Goal: Obtain resource: Download file/media

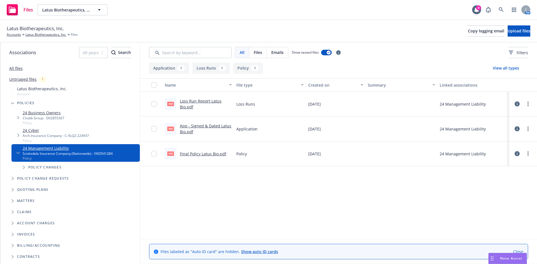
click at [203, 7] on div "Files Latus Biotherapeutics, Inc. Latus Biotherapeutics, Inc. 4 AM" at bounding box center [268, 10] width 537 height 20
click at [504, 8] on link at bounding box center [501, 9] width 11 height 11
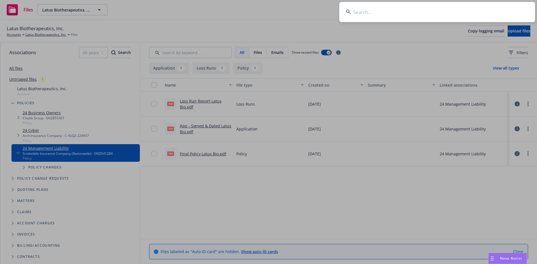
click at [437, 13] on input at bounding box center [437, 12] width 196 height 20
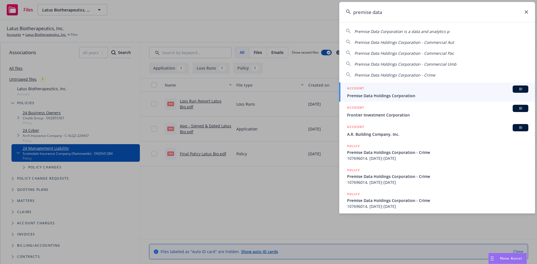
type input "premise data"
click at [370, 90] on div "ACCOUNT BI" at bounding box center [437, 89] width 181 height 7
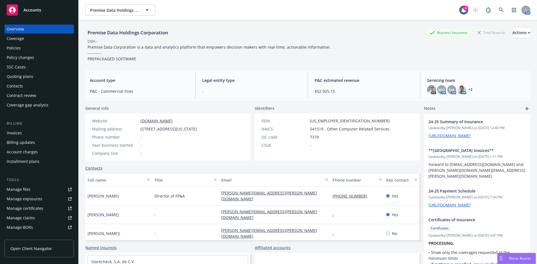
click at [14, 136] on div "Invoices" at bounding box center [14, 133] width 15 height 9
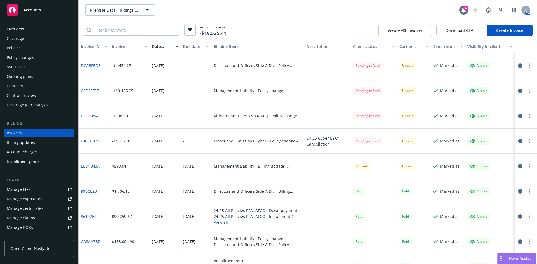
click at [86, 92] on link "C3DF3F57" at bounding box center [90, 91] width 18 height 6
click at [502, 6] on link at bounding box center [501, 9] width 11 height 11
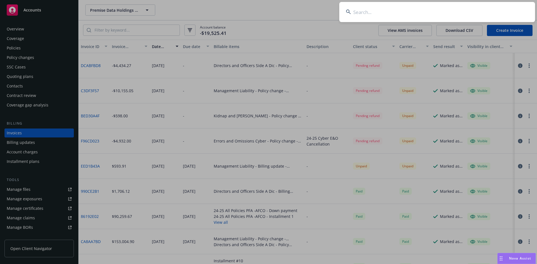
click at [414, 17] on input at bounding box center [437, 12] width 196 height 20
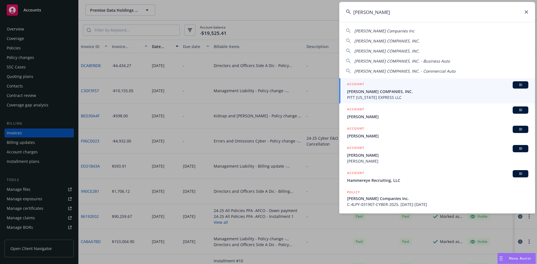
type input "hammel"
click at [378, 91] on span "[PERSON_NAME] COMPANIES, INC." at bounding box center [437, 92] width 181 height 6
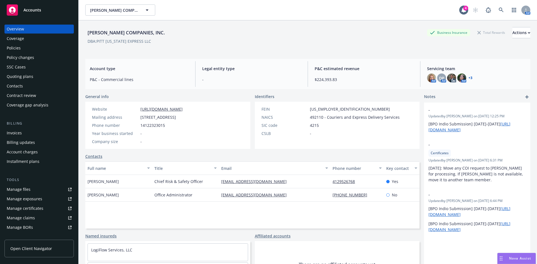
click at [11, 48] on div "Policies" at bounding box center [14, 48] width 14 height 9
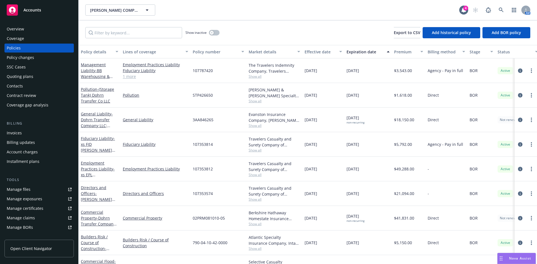
click at [17, 133] on div "Invoices" at bounding box center [14, 133] width 15 height 9
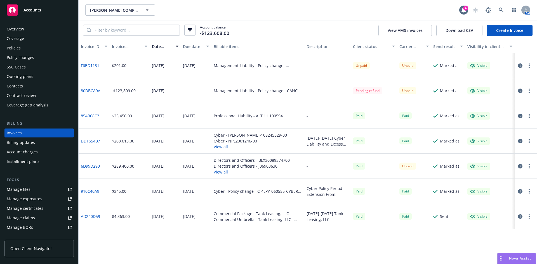
click at [18, 89] on div "Contacts" at bounding box center [15, 86] width 16 height 9
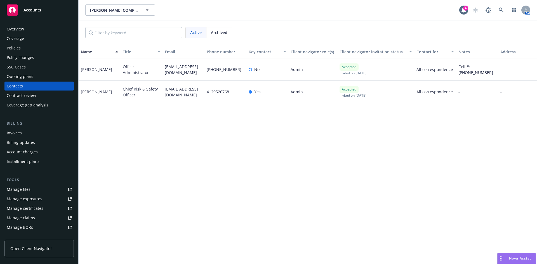
click at [320, 219] on div "Name Title Email Phone number Key contact Client navigator role(s) Client navig…" at bounding box center [308, 154] width 459 height 219
click at [502, 9] on icon at bounding box center [501, 10] width 5 height 5
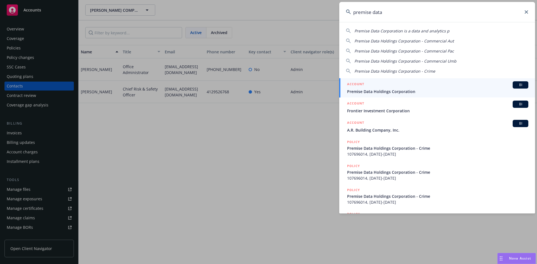
type input "premise data"
click at [363, 94] on span "Premise Data Holdings Corporation" at bounding box center [437, 92] width 181 height 6
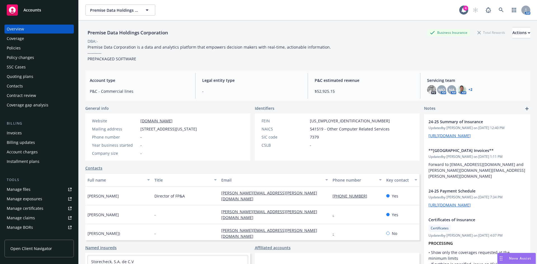
click at [29, 131] on div "Invoices" at bounding box center [39, 133] width 65 height 9
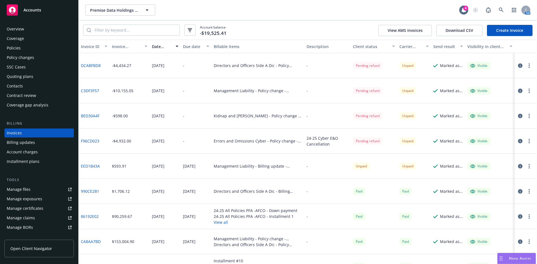
click at [526, 66] on button "button" at bounding box center [529, 65] width 7 height 7
click at [476, 134] on link "Download invoice PDF" at bounding box center [492, 133] width 71 height 11
click at [526, 90] on button "button" at bounding box center [529, 91] width 7 height 7
click at [486, 158] on link "Download invoice PDF" at bounding box center [492, 158] width 71 height 11
click at [29, 46] on div "Policies" at bounding box center [39, 48] width 65 height 9
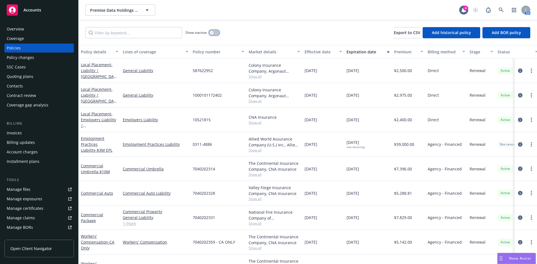
click at [215, 30] on button "button" at bounding box center [214, 33] width 11 height 6
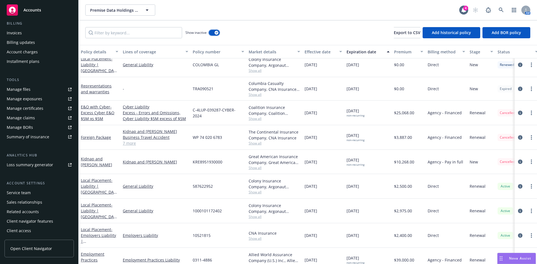
scroll to position [1147, 0]
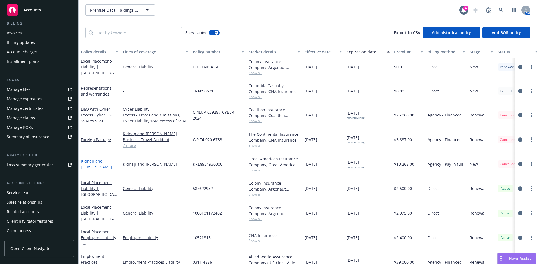
click at [98, 163] on link "Kidnap and Ransom" at bounding box center [96, 164] width 31 height 11
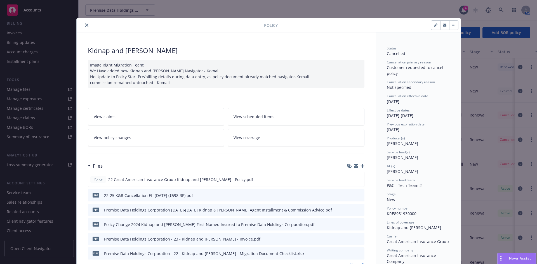
click at [85, 26] on icon "close" at bounding box center [86, 25] width 3 height 3
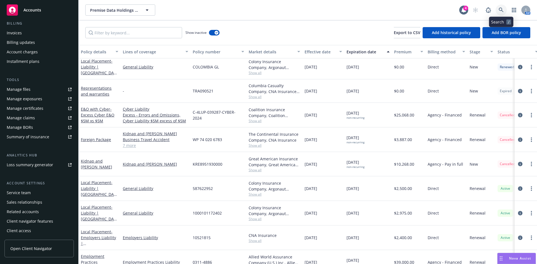
click at [502, 11] on icon at bounding box center [501, 10] width 5 height 5
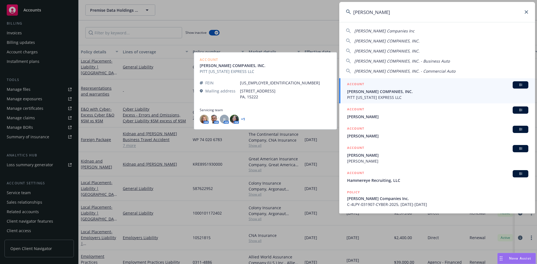
type input "hammel"
drag, startPoint x: 391, startPoint y: 94, endPoint x: 395, endPoint y: 91, distance: 4.6
click at [391, 95] on div "ACCOUNT BI HAMMEL COMPANIES, INC. PITT OHIO EXPRESS LLC" at bounding box center [437, 90] width 181 height 19
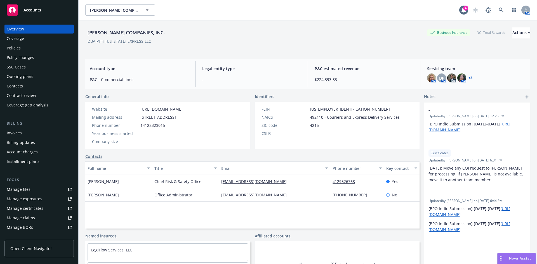
click at [15, 48] on div "Policies" at bounding box center [14, 48] width 14 height 9
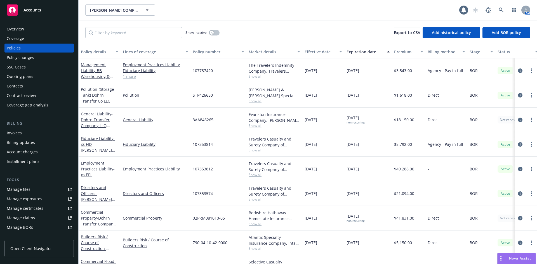
click at [50, 191] on link "Manage files" at bounding box center [38, 189] width 69 height 9
click at [134, 77] on link "1 more" at bounding box center [155, 77] width 65 height 6
click at [87, 71] on link "Management Liability - BB Warehousing & Storage, LLC" at bounding box center [95, 73] width 29 height 23
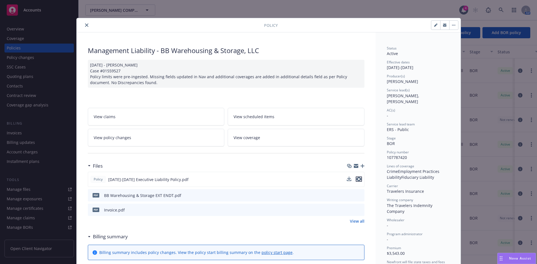
click at [357, 179] on icon "preview file" at bounding box center [358, 179] width 5 height 4
click at [85, 25] on icon "close" at bounding box center [86, 25] width 3 height 3
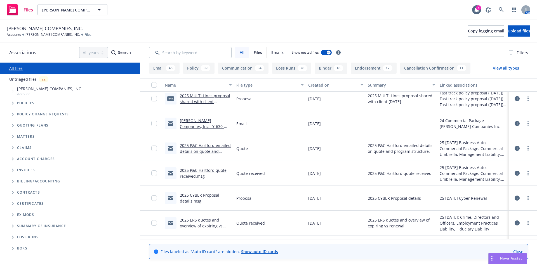
scroll to position [4316, 0]
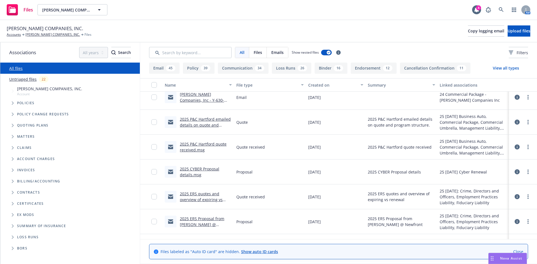
click at [192, 219] on link "2025 ERS Proposal from [PERSON_NAME] @ Newfront.msg" at bounding box center [202, 224] width 44 height 17
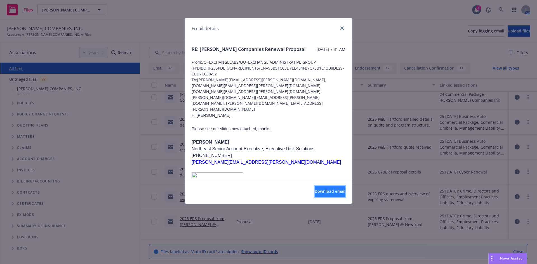
click at [321, 191] on span "Download email" at bounding box center [330, 191] width 31 height 5
